Goal: Find specific page/section: Find specific page/section

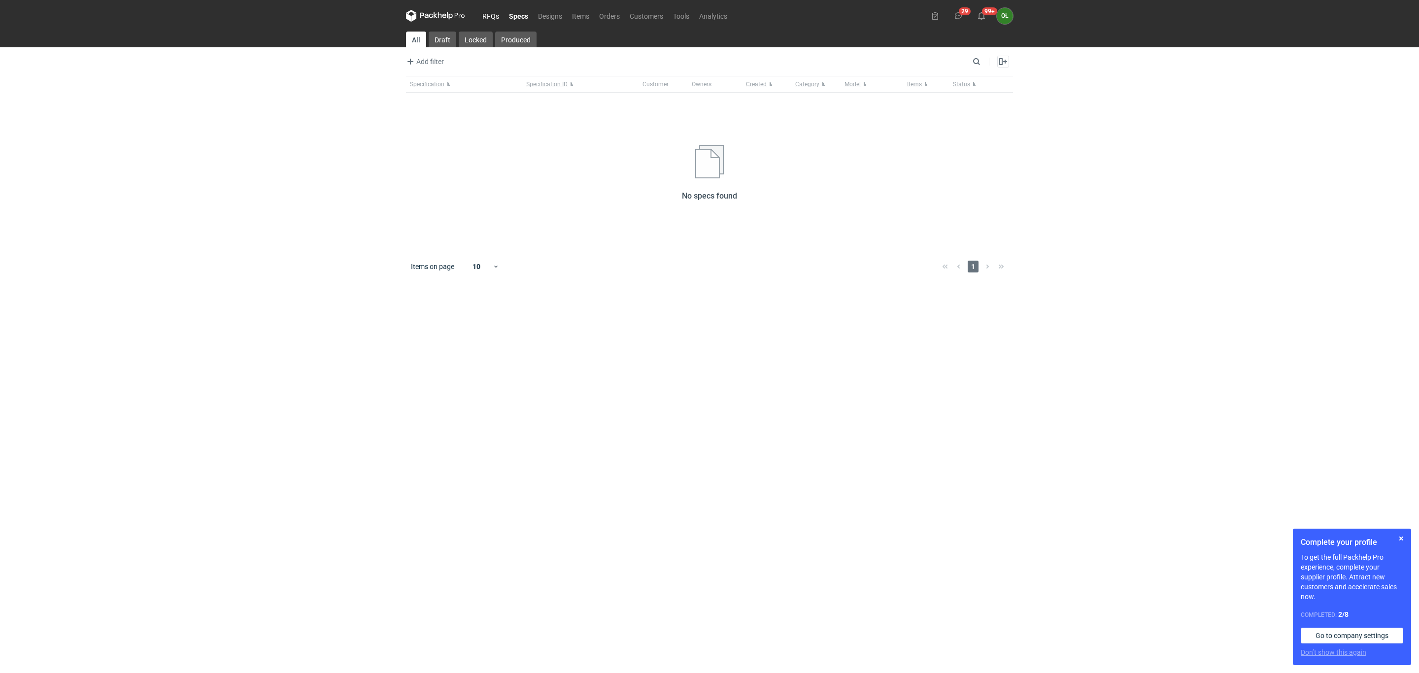
click at [491, 14] on link "RFQs" at bounding box center [490, 16] width 27 height 12
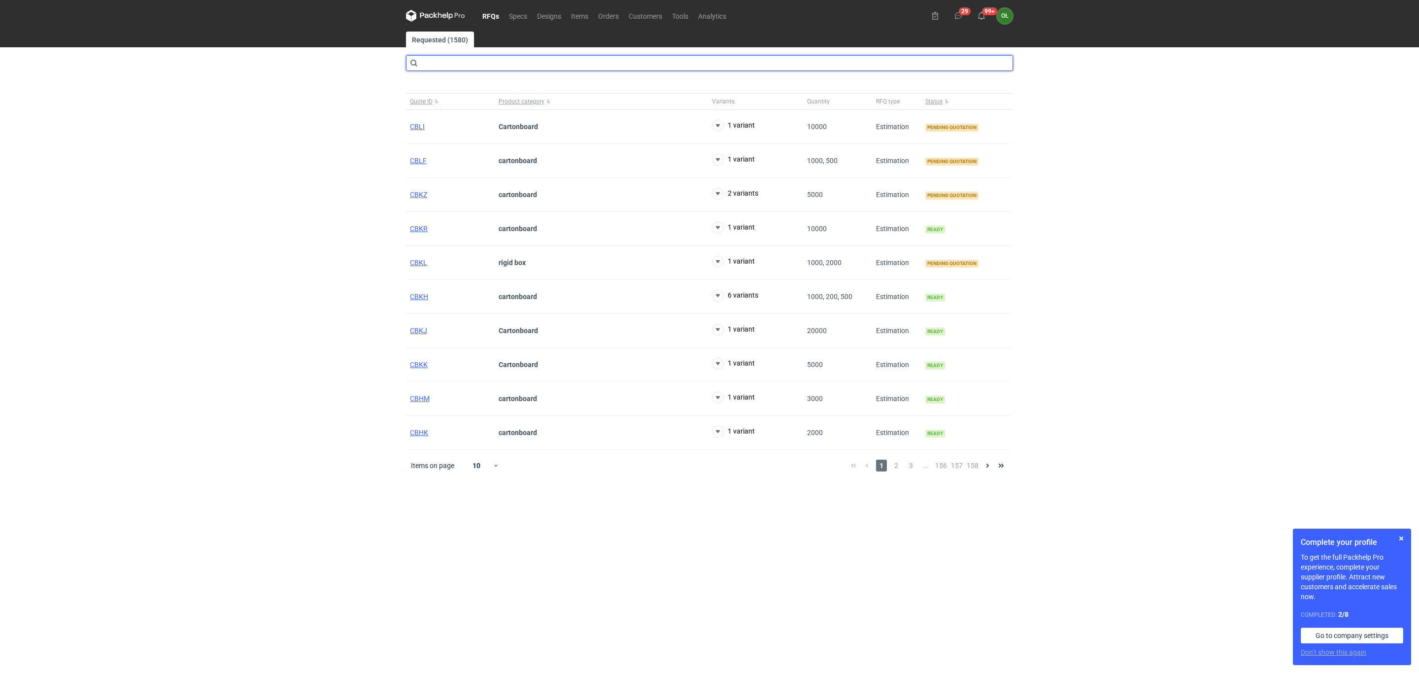
click at [476, 64] on input "text" at bounding box center [709, 63] width 607 height 16
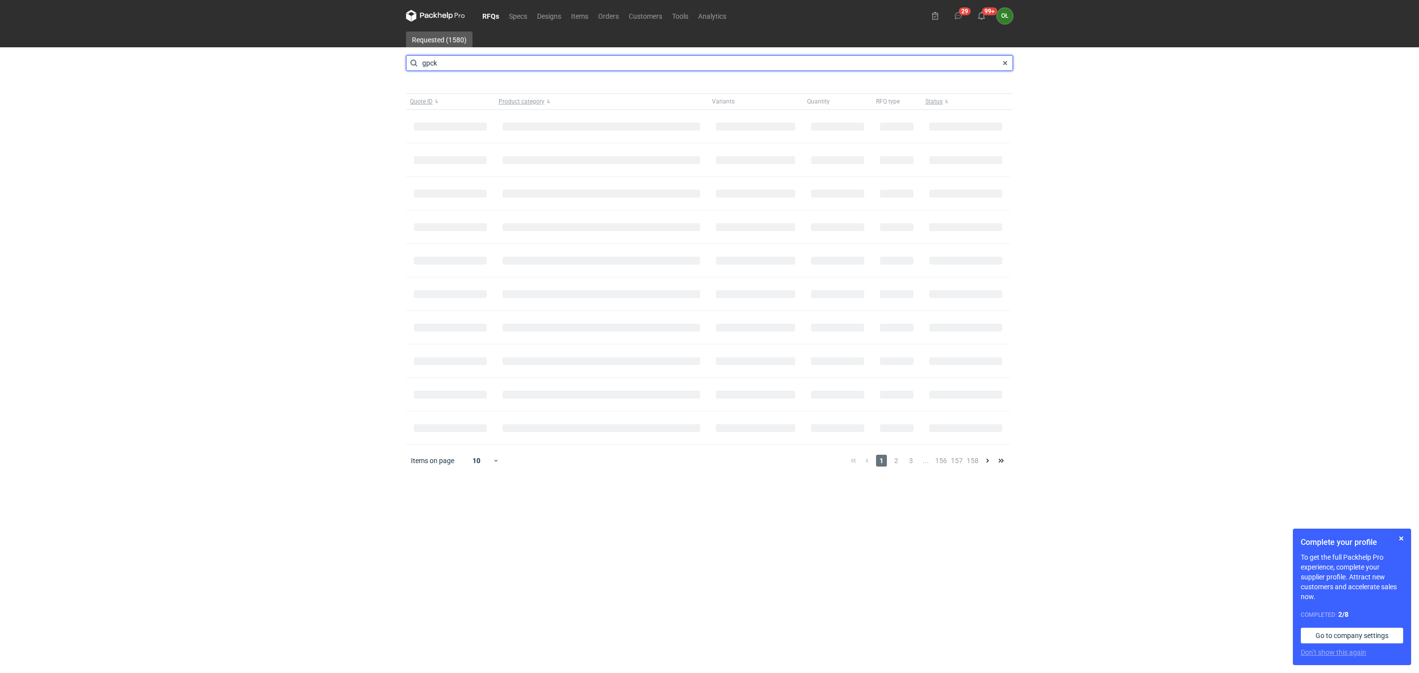
type input "gpck"
click at [578, 13] on link "Items" at bounding box center [579, 16] width 27 height 12
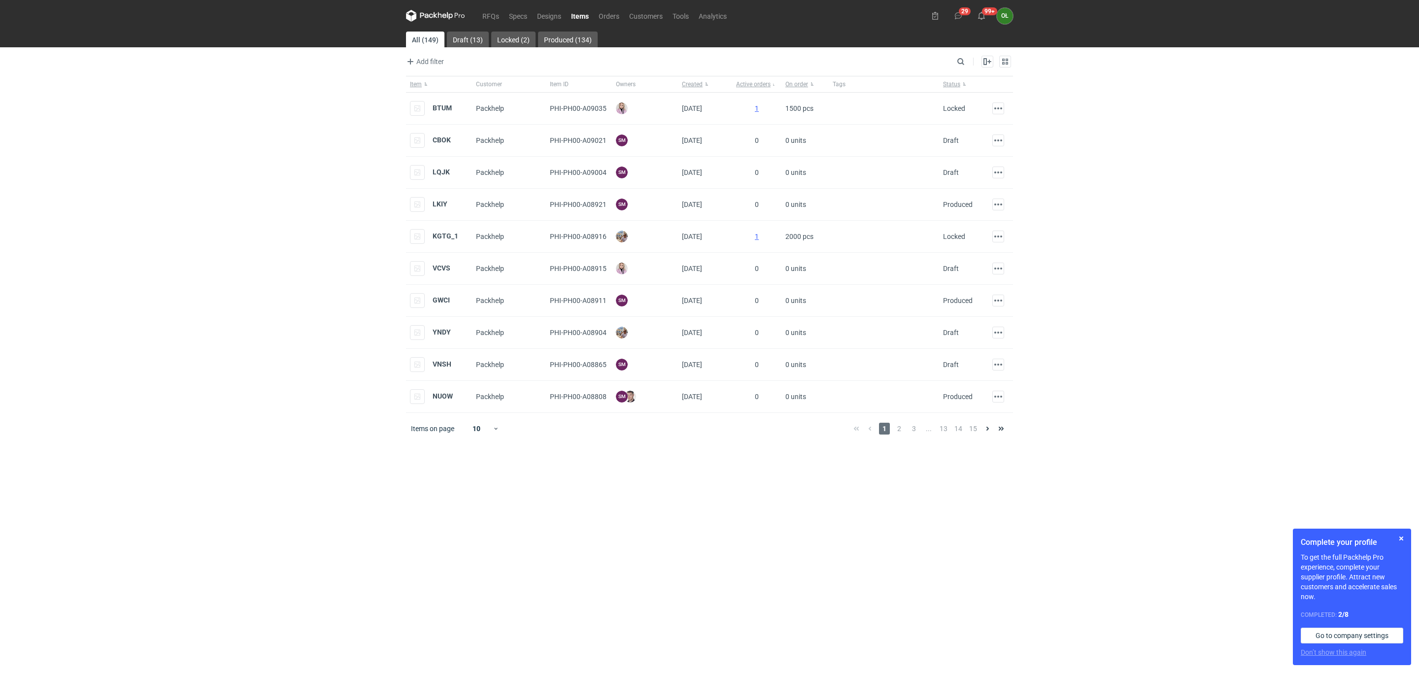
click at [953, 61] on div "Add filter Owner first name Owner last name Created" at bounding box center [680, 62] width 548 height 12
click at [969, 61] on div "Enable all Disable all Item Customer Item ID Owners Created Active orders On or…" at bounding box center [990, 62] width 46 height 12
click at [958, 61] on input "Search" at bounding box center [918, 62] width 98 height 12
type input "gpck"
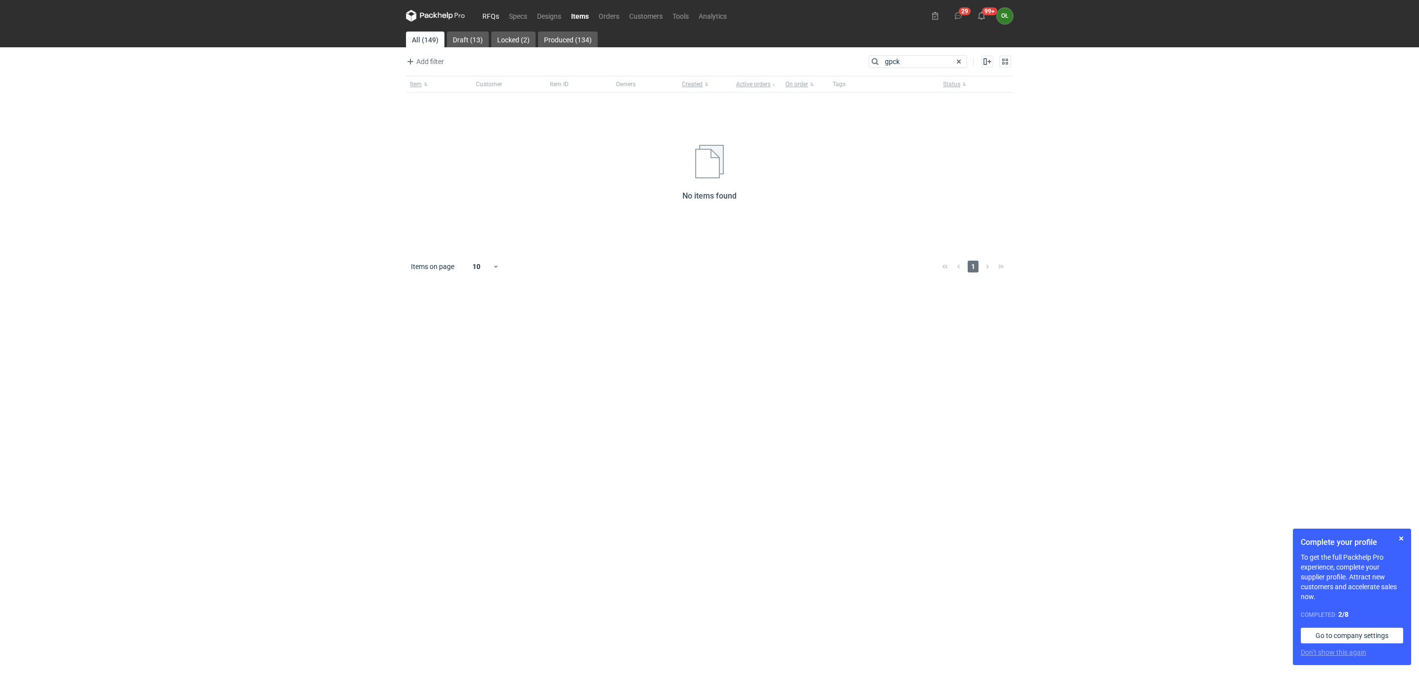
click at [489, 12] on link "RFQs" at bounding box center [490, 16] width 27 height 12
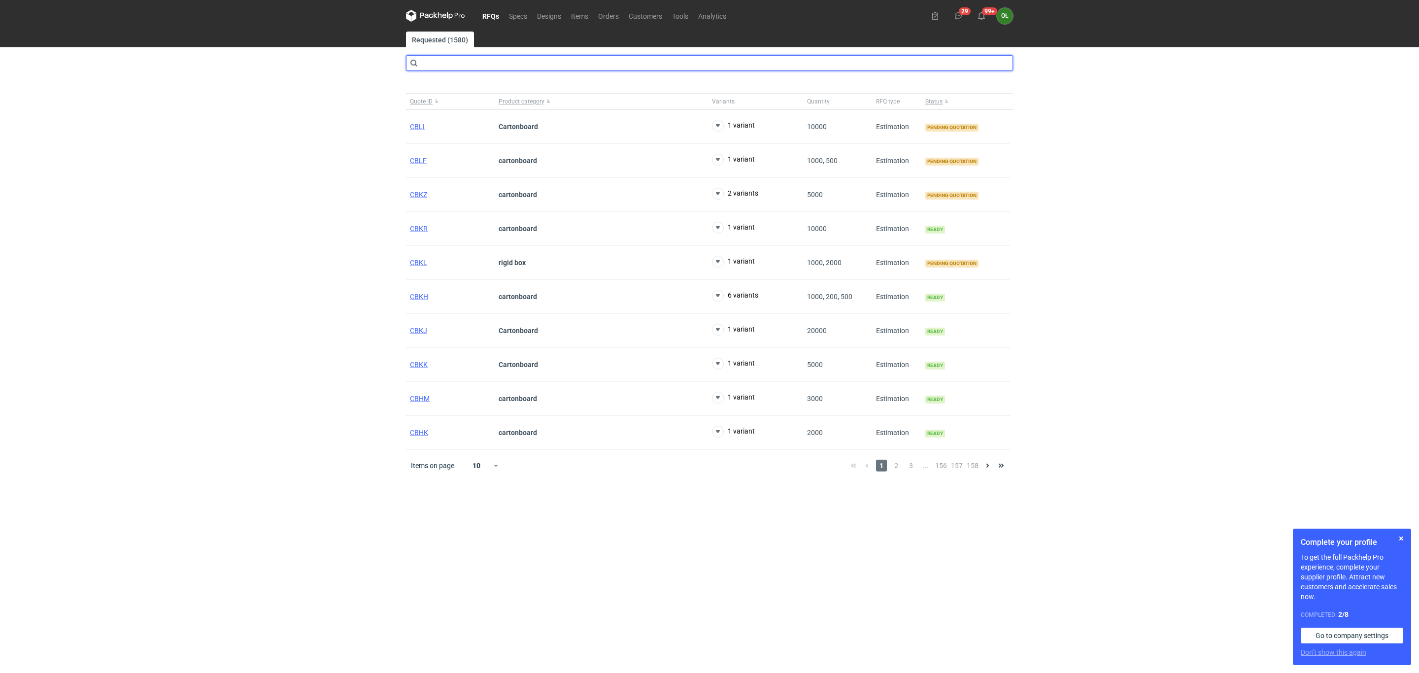
click at [435, 64] on input "text" at bounding box center [709, 63] width 607 height 16
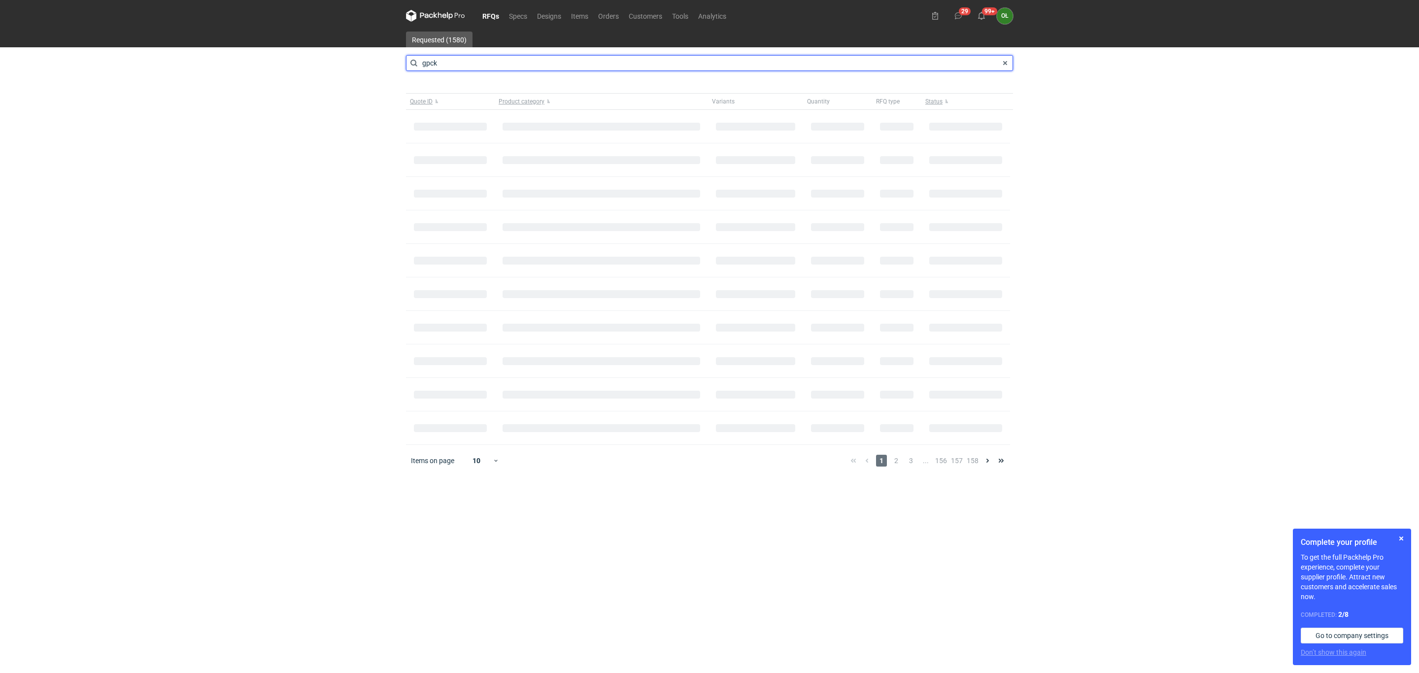
type input "gpck"
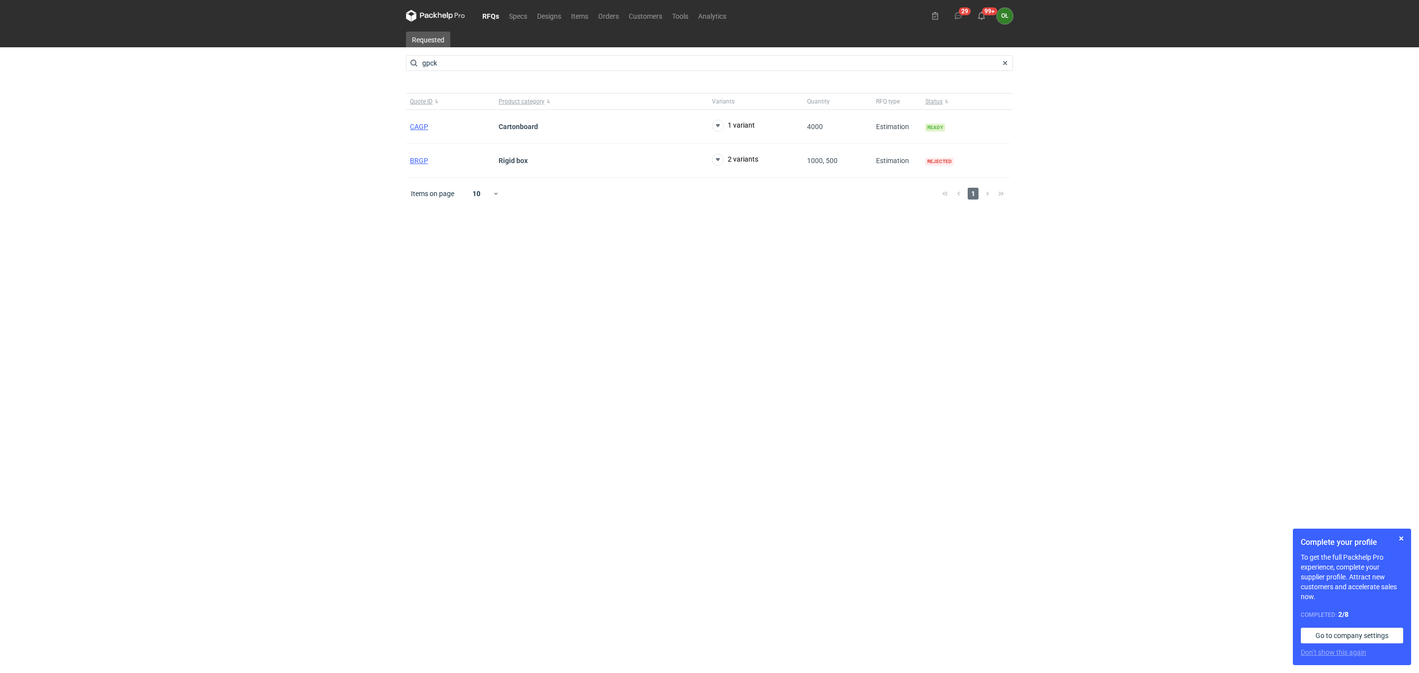
click at [174, 637] on div "RFQs Specs Designs Items Orders Customers Tools Analytics 29 99+ OŁ [PERSON_NAM…" at bounding box center [709, 336] width 1419 height 673
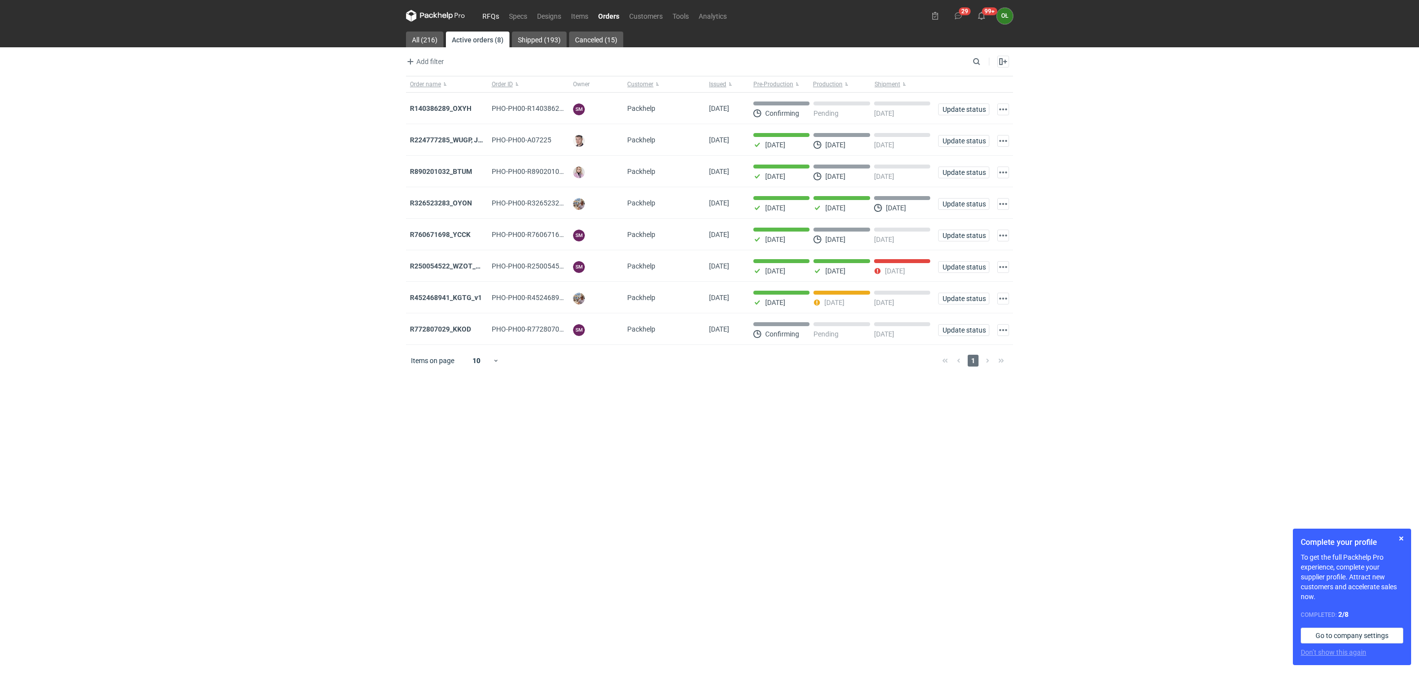
drag, startPoint x: 0, startPoint y: 0, endPoint x: 496, endPoint y: 11, distance: 495.8
click at [496, 11] on link "RFQs" at bounding box center [490, 16] width 27 height 12
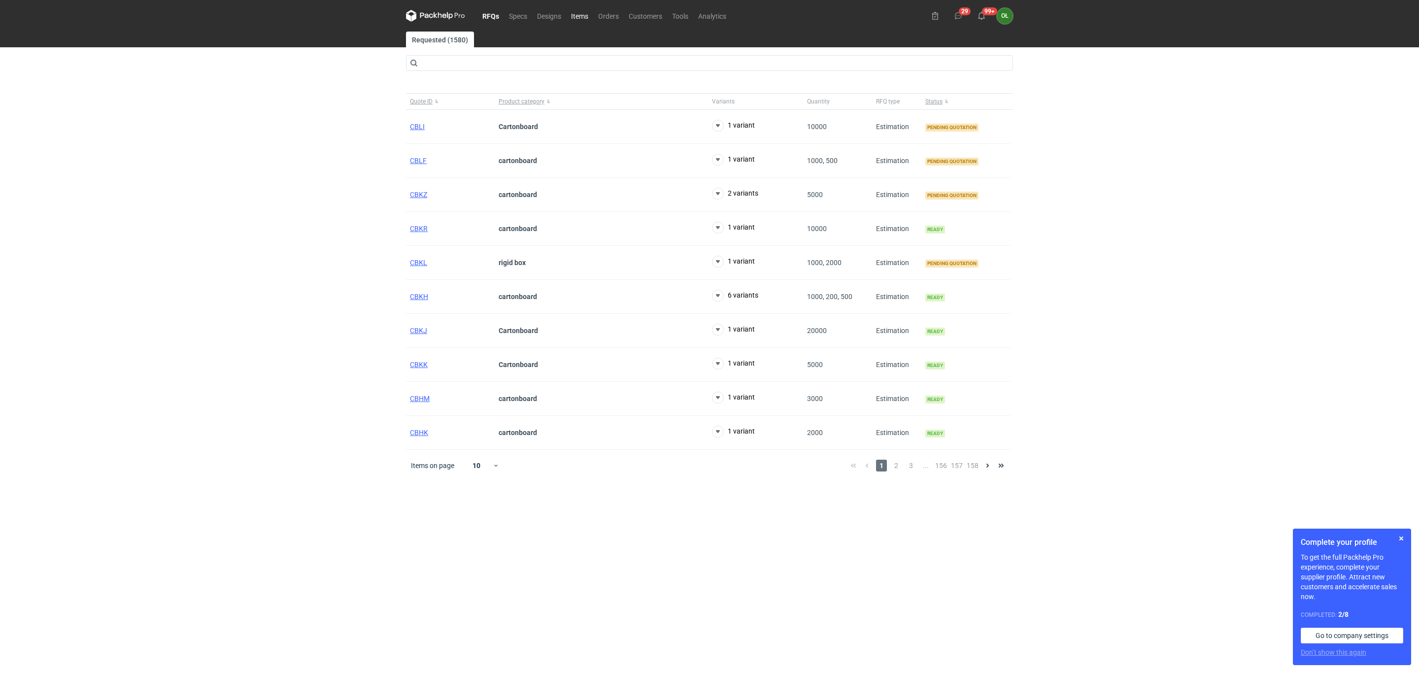
click at [585, 12] on link "Items" at bounding box center [579, 16] width 27 height 12
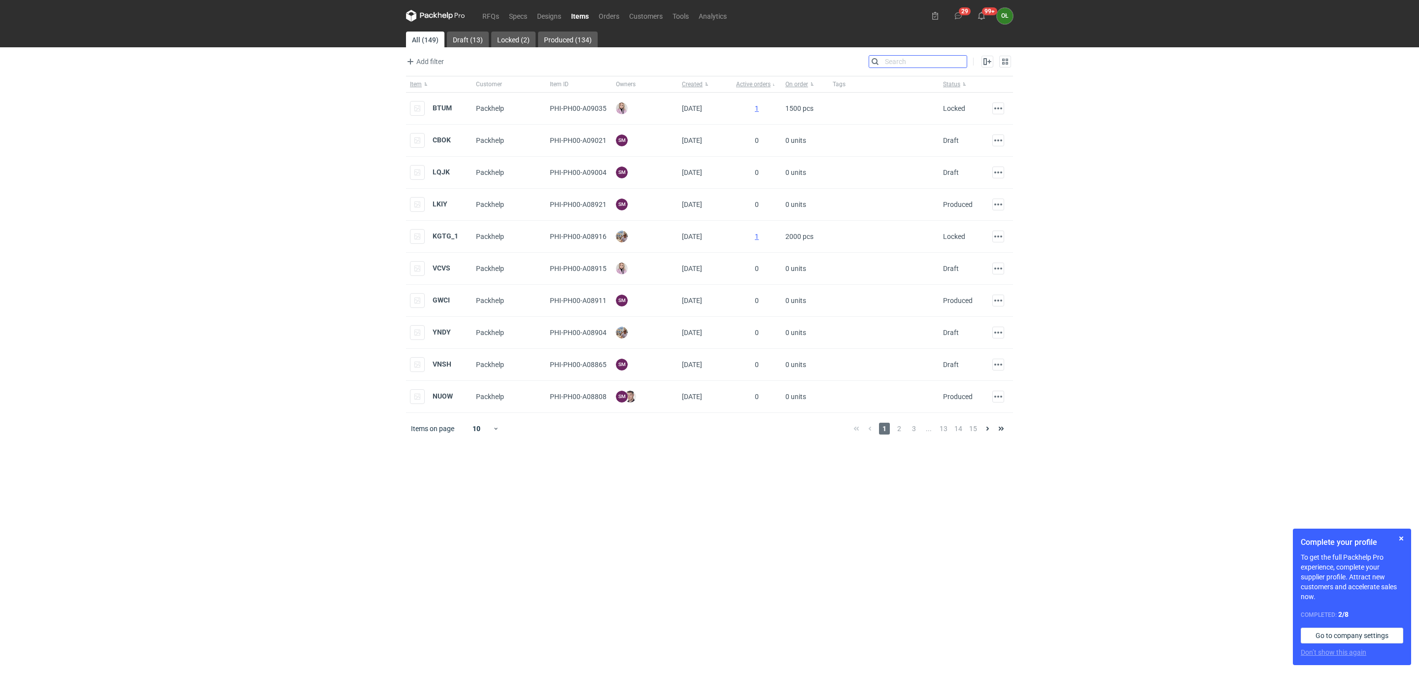
click at [960, 64] on input "Search" at bounding box center [918, 62] width 98 height 12
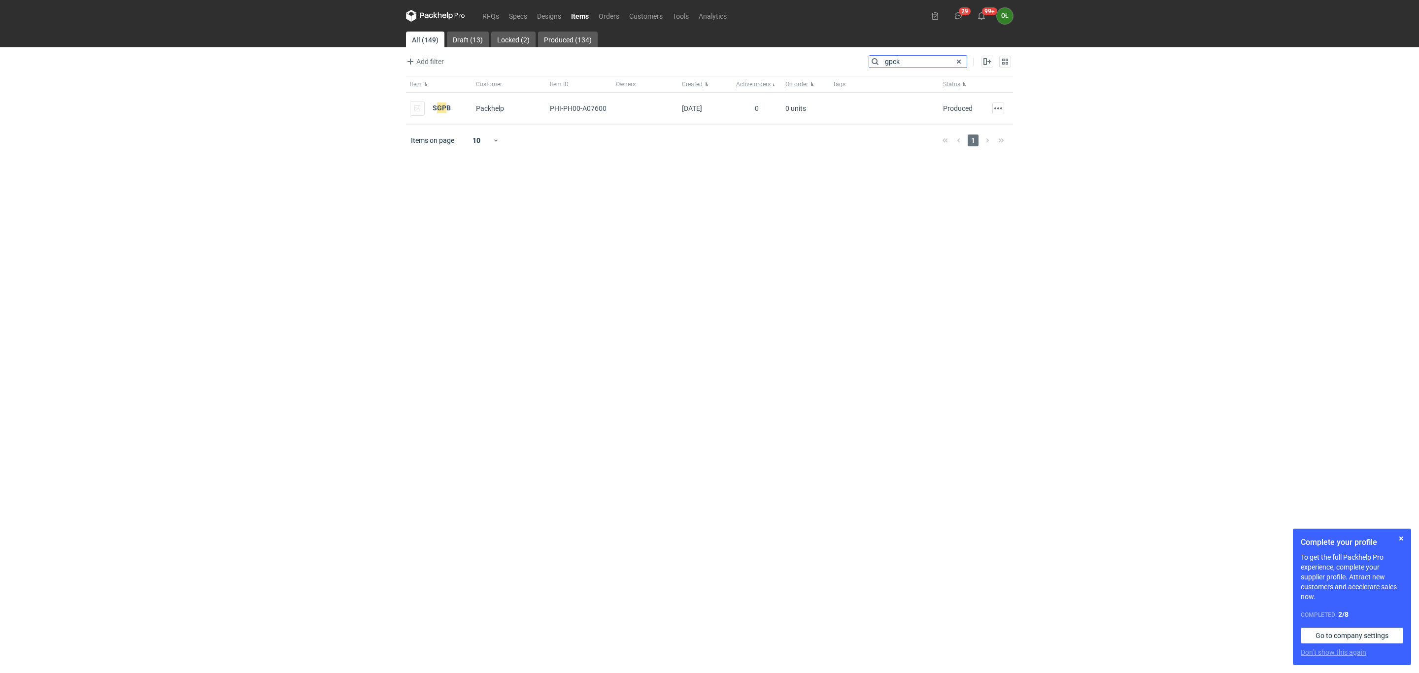
type input "gpck"
click at [560, 33] on link "Produced (134)" at bounding box center [568, 40] width 60 height 16
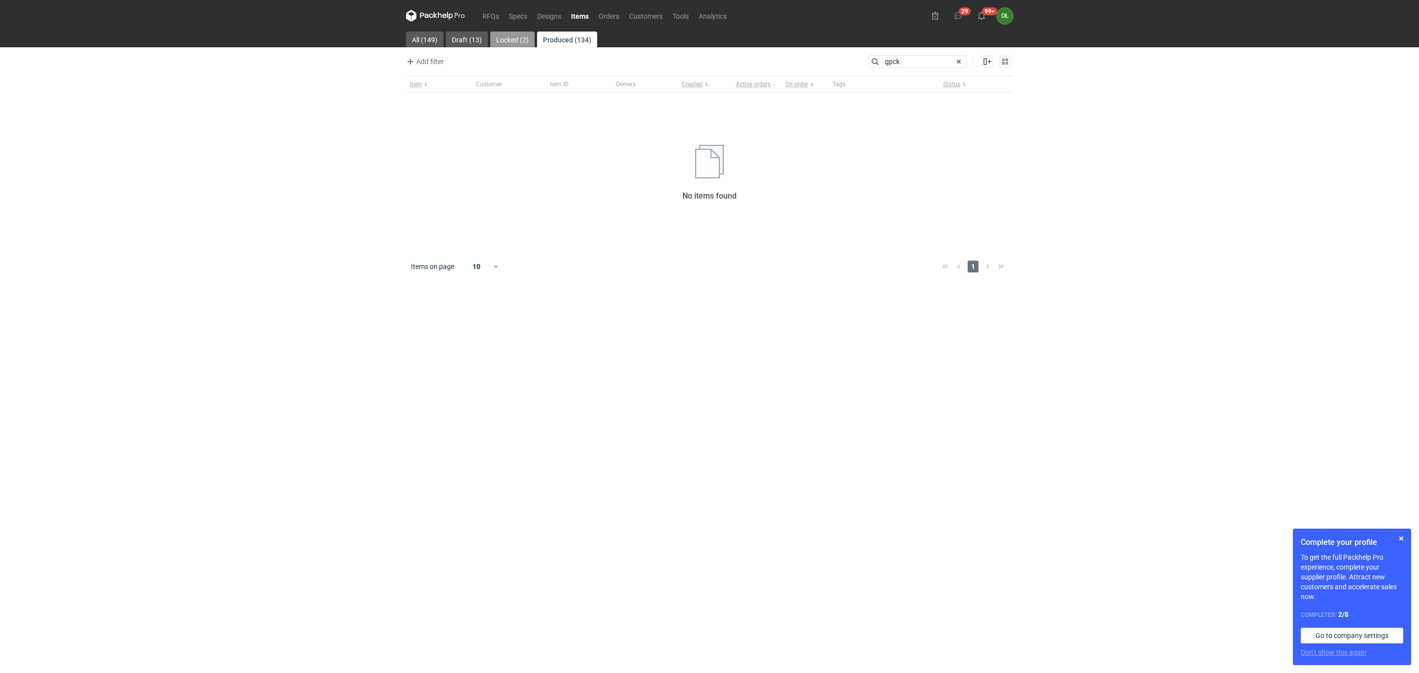
click at [505, 33] on link "Locked (2)" at bounding box center [512, 40] width 44 height 16
click at [578, 42] on link "Produced (134)" at bounding box center [568, 40] width 60 height 16
click at [438, 35] on link "All (149)" at bounding box center [424, 40] width 37 height 16
click at [542, 18] on link "Designs" at bounding box center [549, 16] width 34 height 12
click at [513, 21] on link "Specs" at bounding box center [518, 16] width 28 height 12
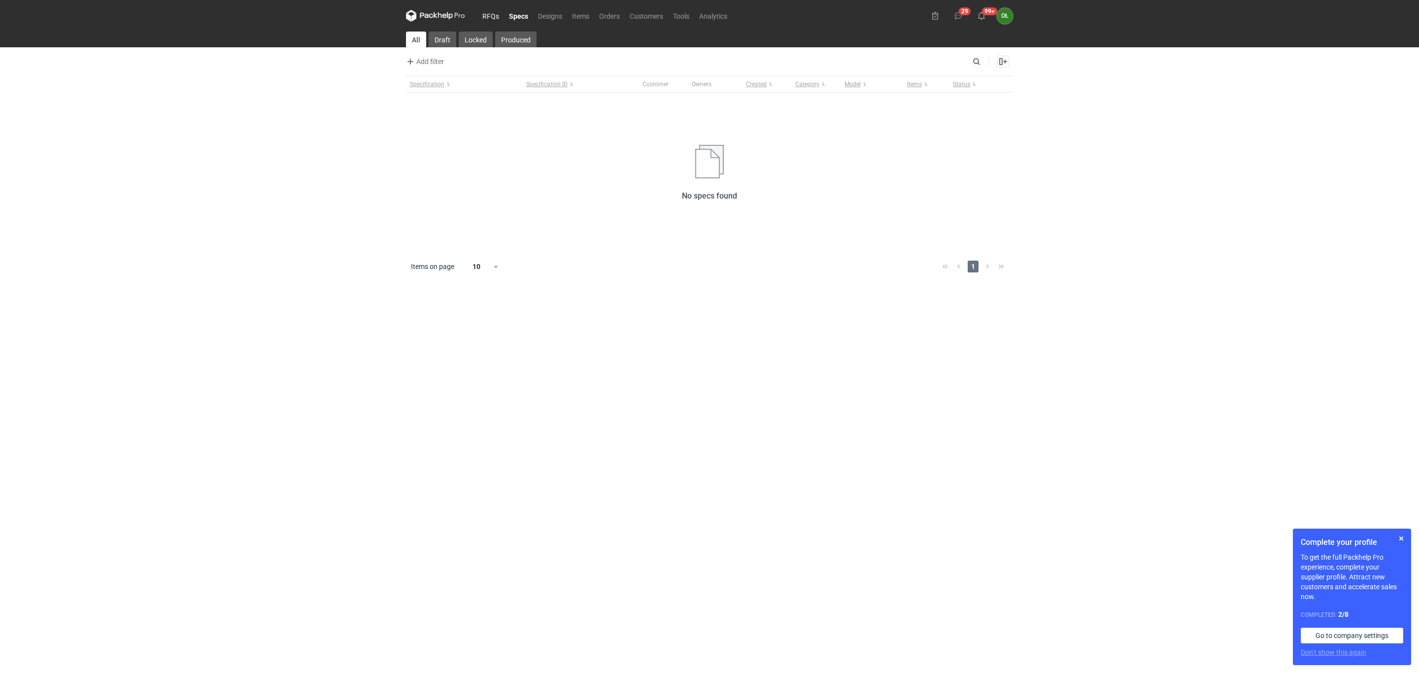
click at [491, 17] on link "RFQs" at bounding box center [490, 16] width 27 height 12
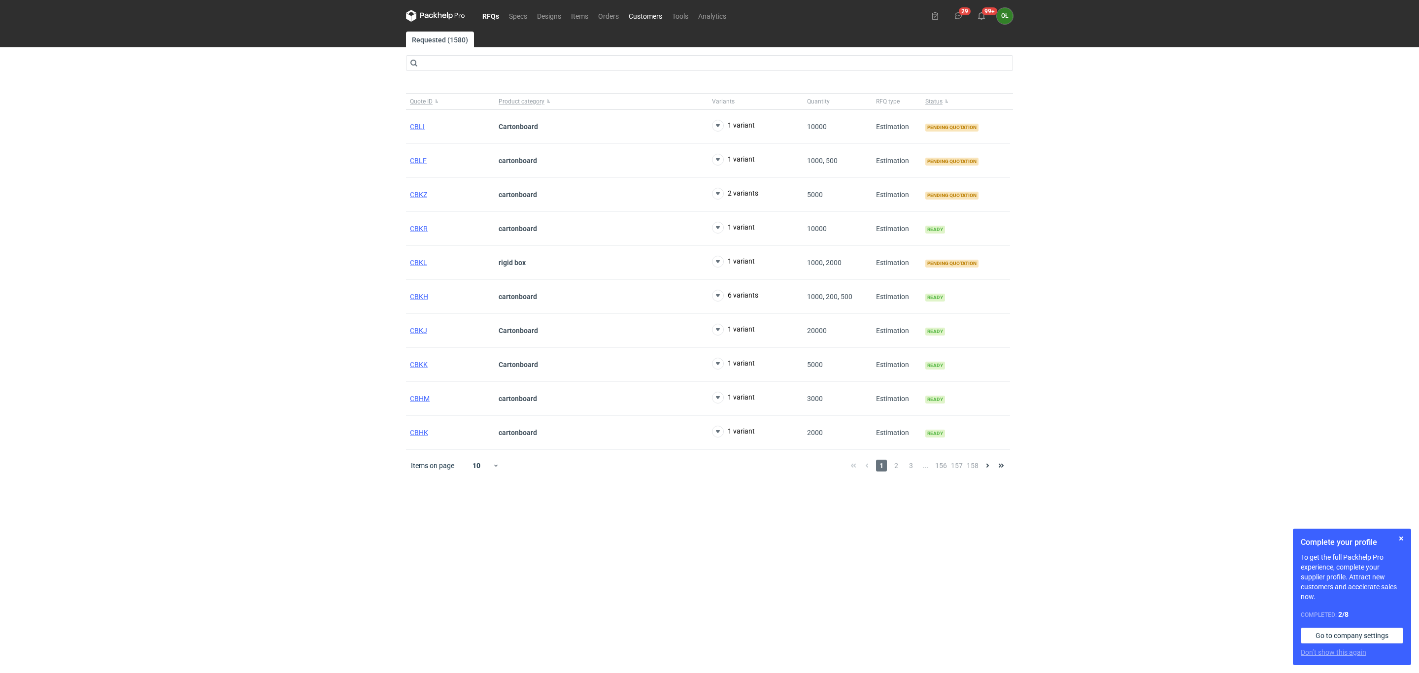
click at [654, 14] on link "Customers" at bounding box center [645, 16] width 43 height 12
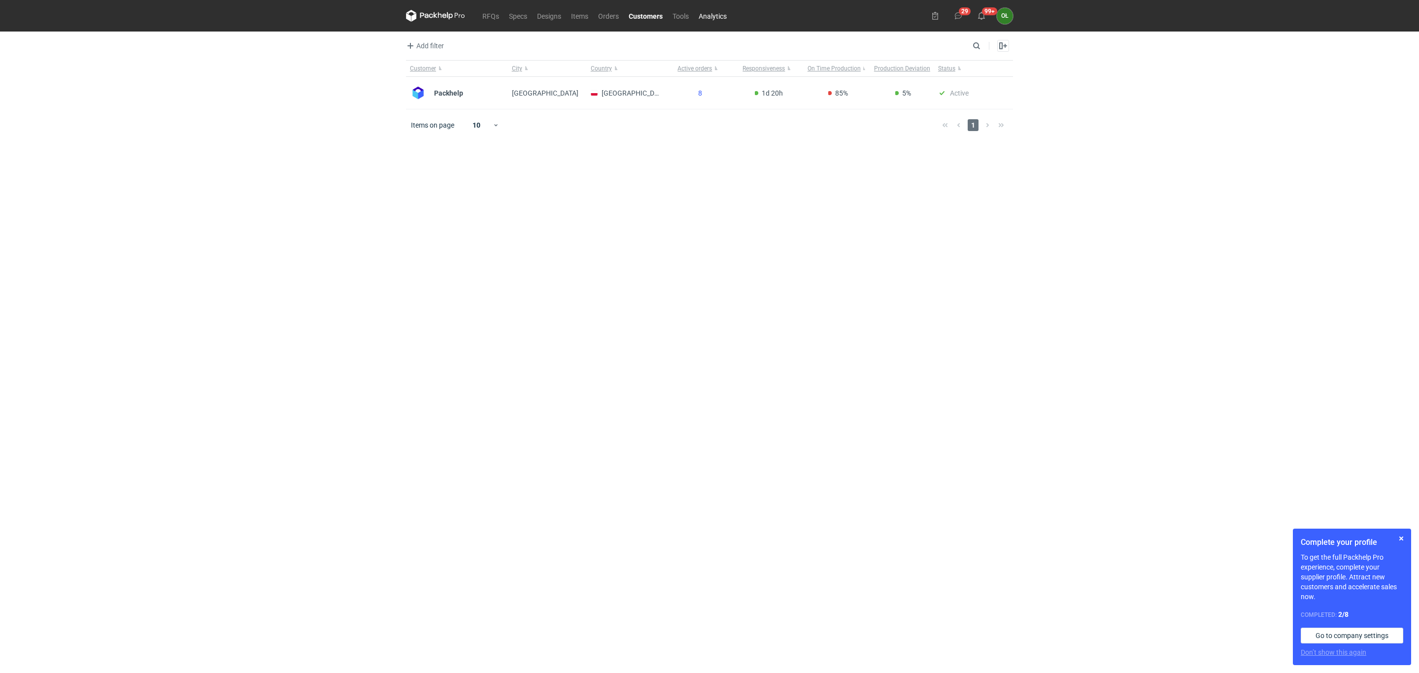
click at [707, 16] on link "Analytics" at bounding box center [713, 16] width 38 height 12
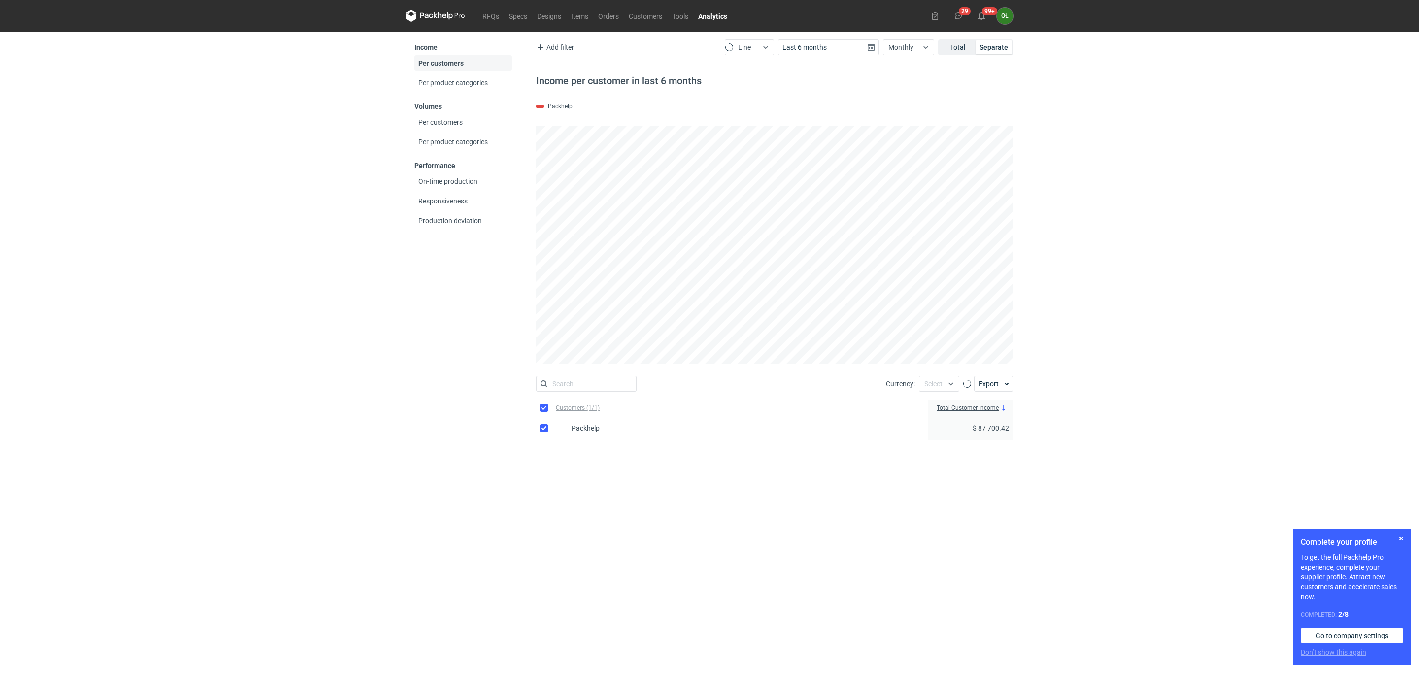
type input "Last 6 months"
type input "17/03/2025"
type input "17/09/2025"
click at [584, 21] on link "Items" at bounding box center [579, 16] width 27 height 12
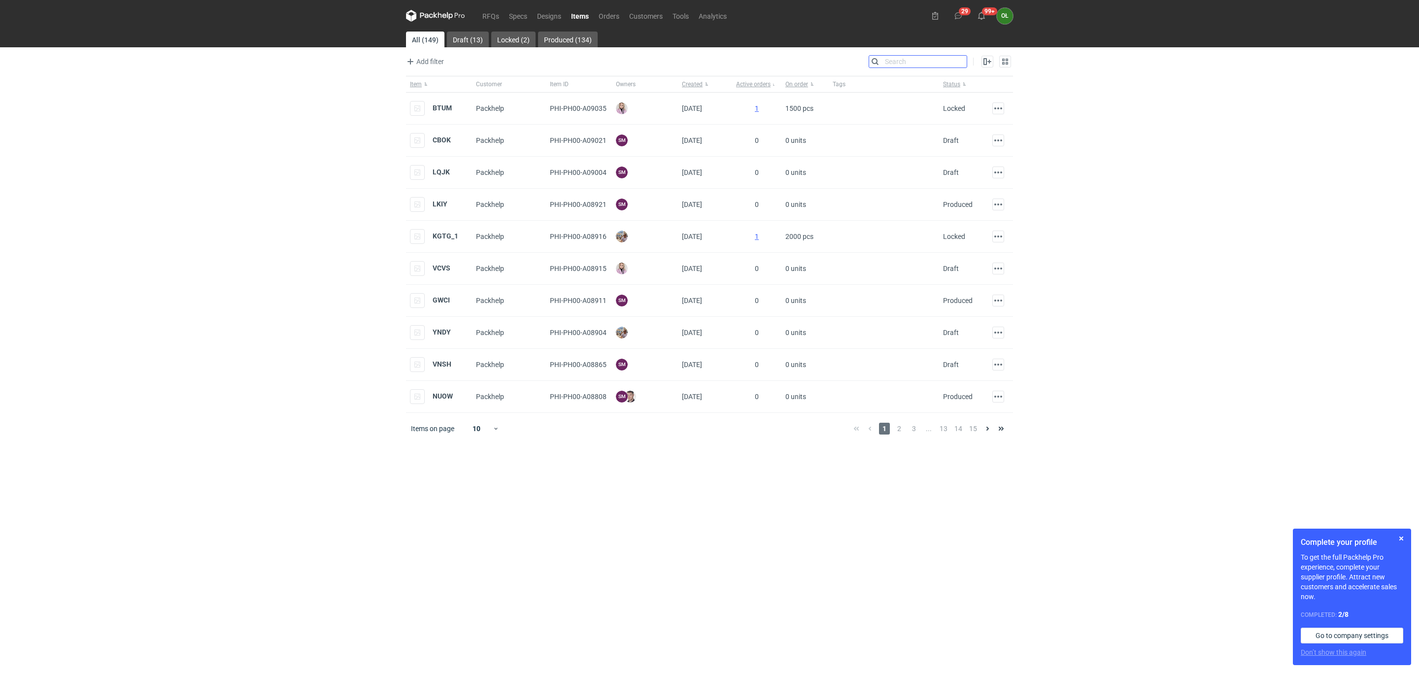
click at [964, 63] on input "Search" at bounding box center [918, 62] width 98 height 12
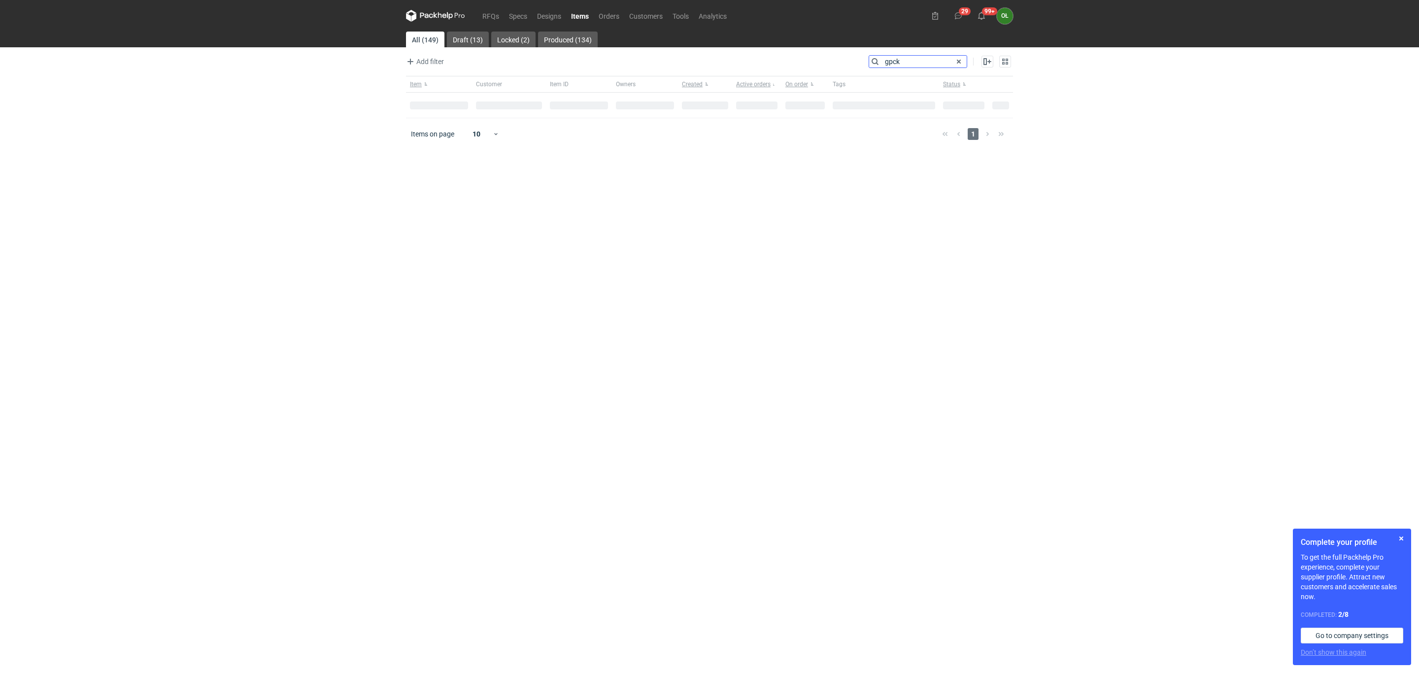
type input "gpck"
